Goal: Navigation & Orientation: Find specific page/section

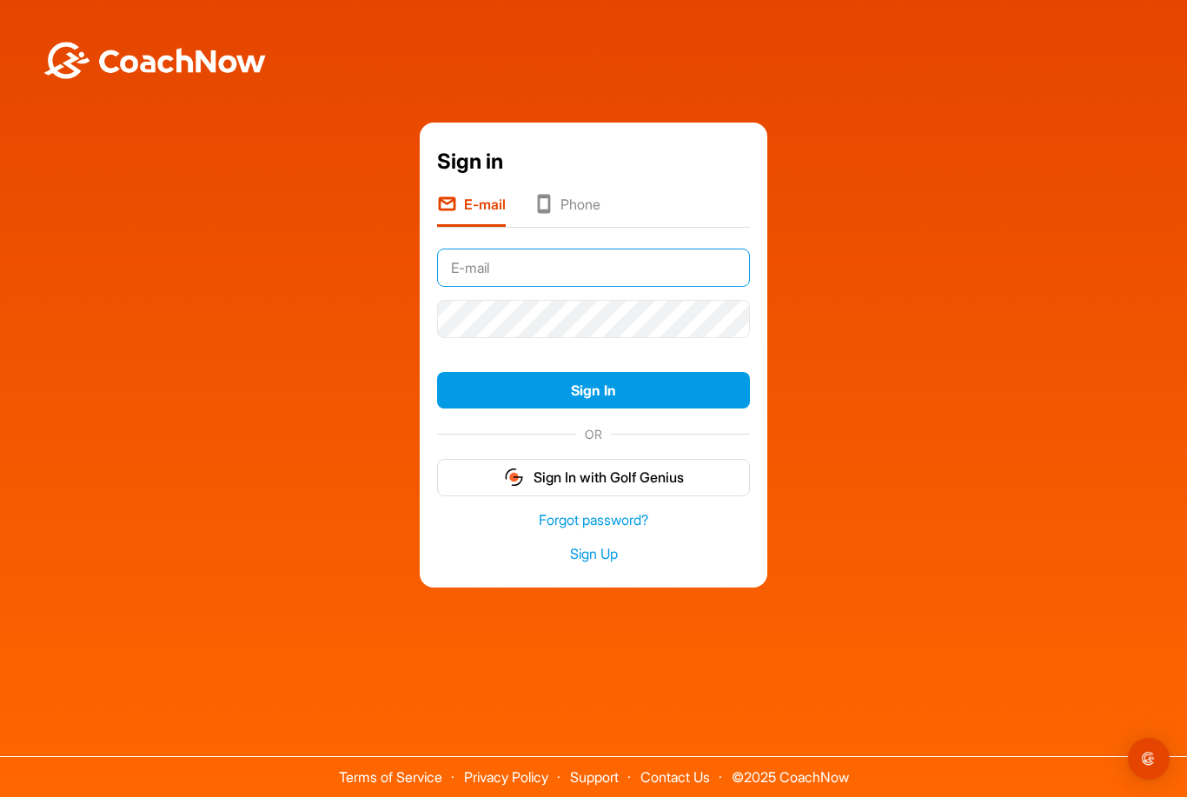
type input "[EMAIL_ADDRESS][DOMAIN_NAME]"
click at [594, 409] on button "Sign In" at bounding box center [593, 390] width 313 height 37
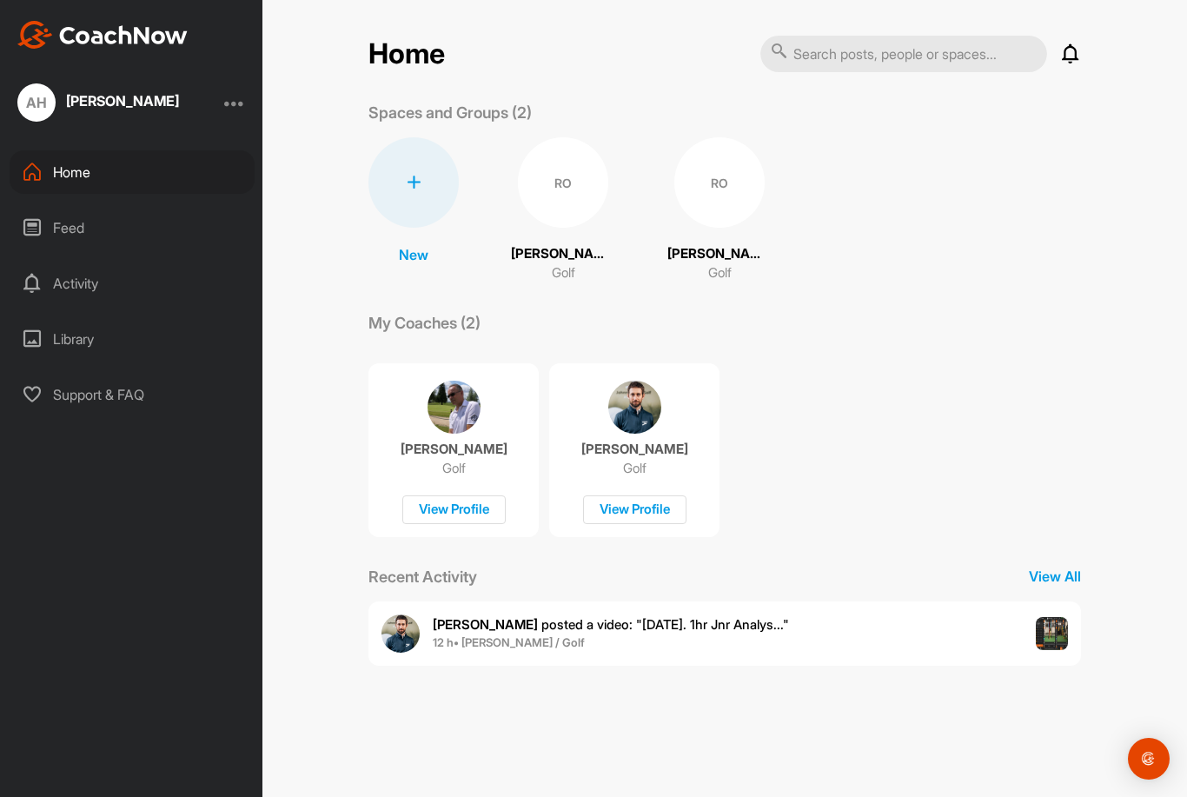
click at [548, 189] on div "RO" at bounding box center [563, 182] width 90 height 90
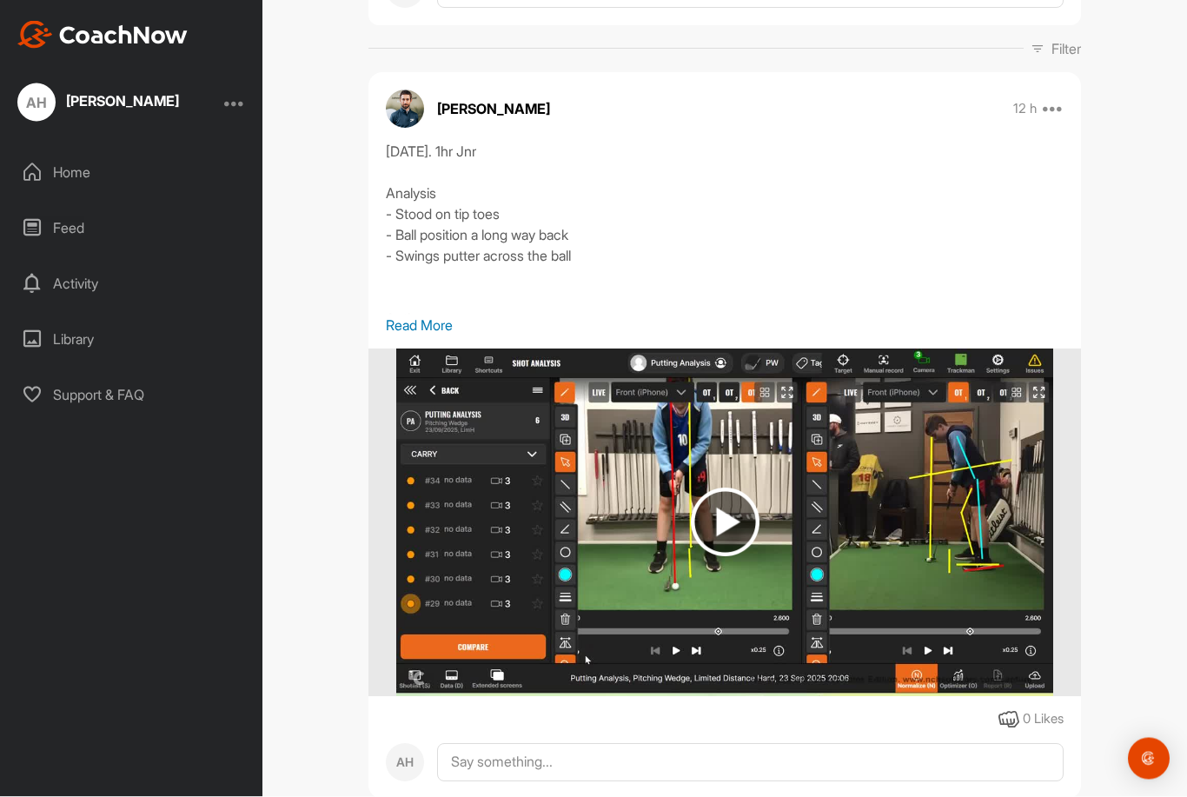
scroll to position [56, 0]
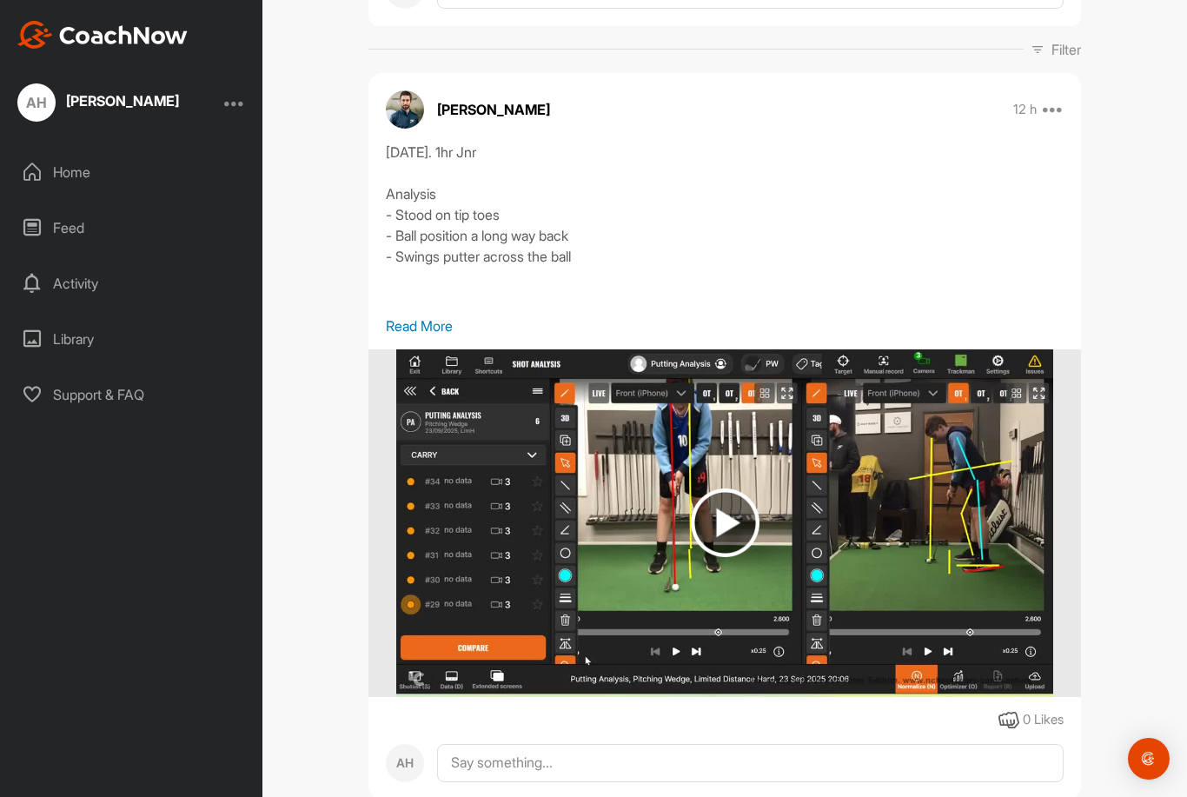
click at [404, 316] on p "Read More" at bounding box center [725, 326] width 678 height 21
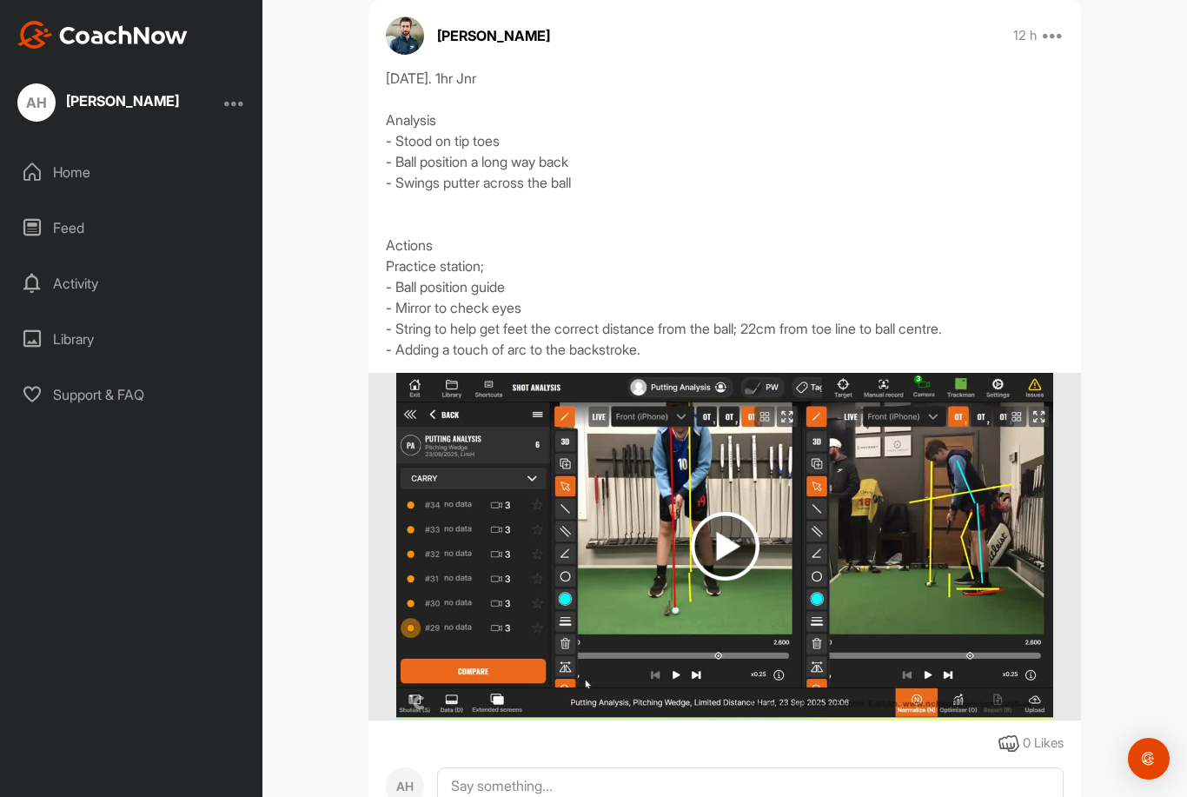
scroll to position [319, 0]
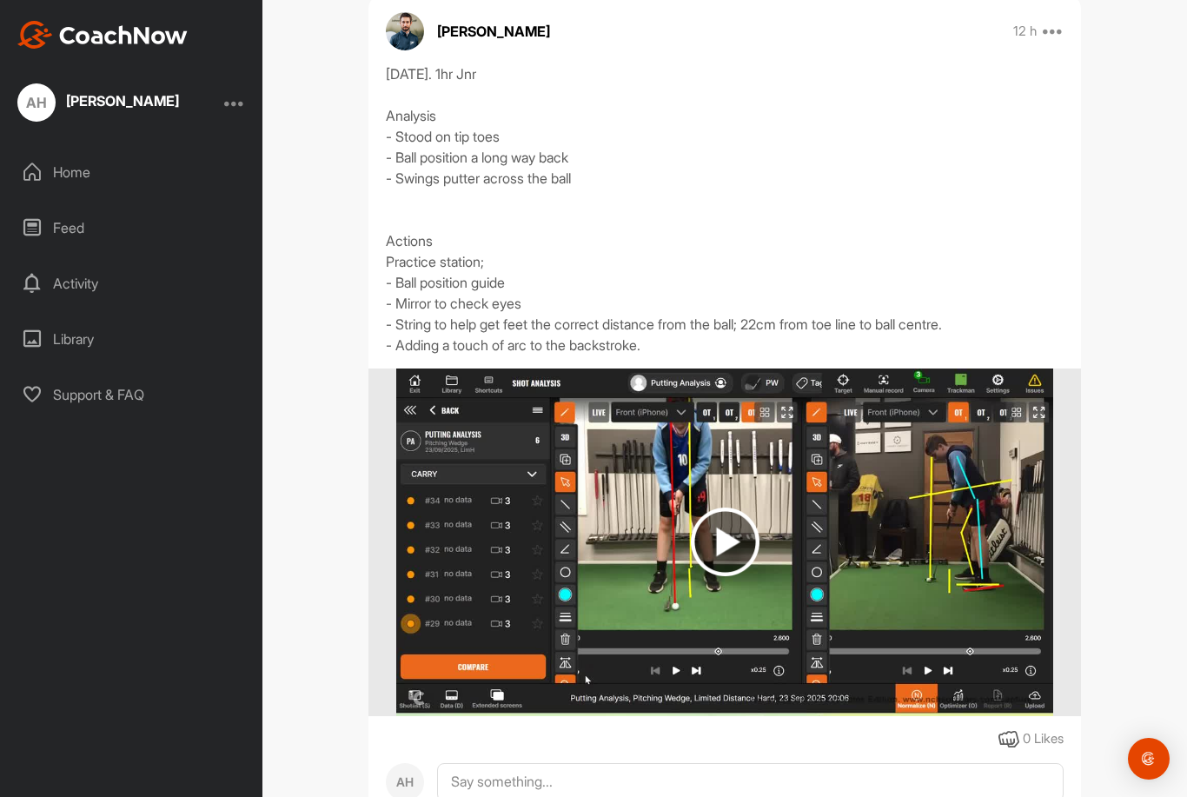
click at [728, 508] on img at bounding box center [725, 542] width 69 height 69
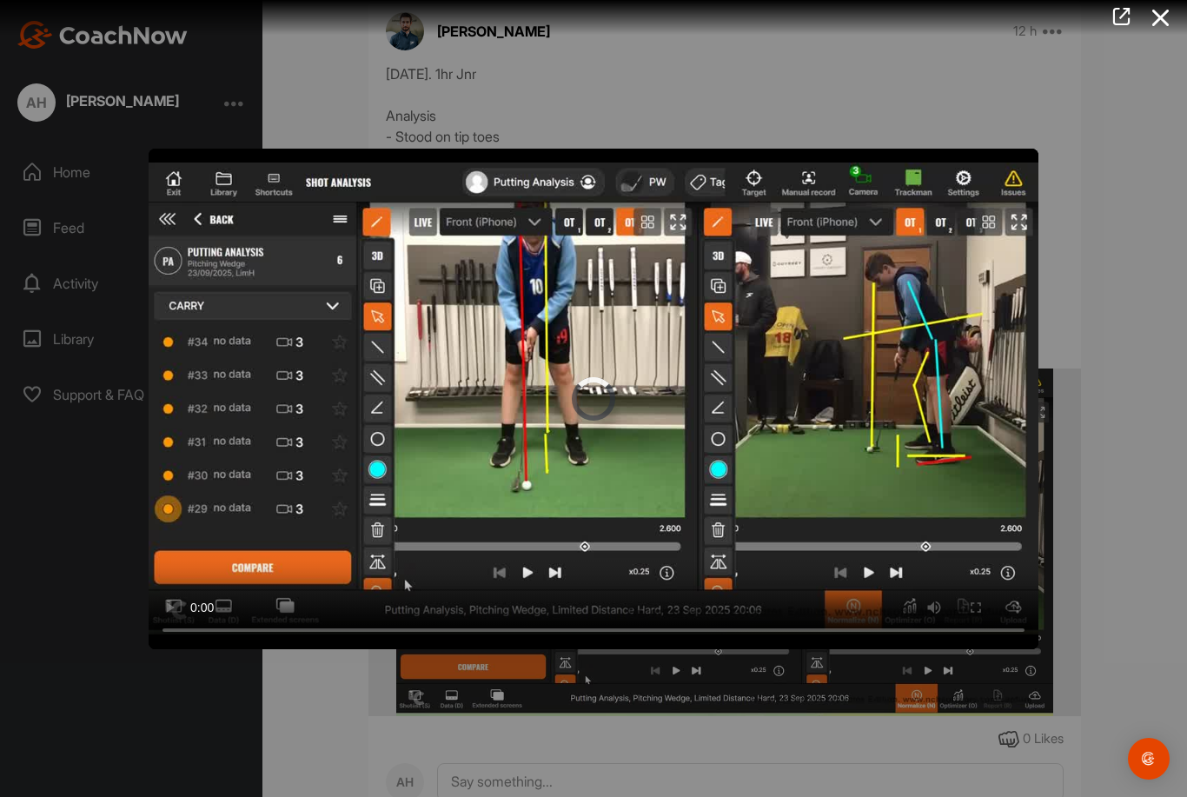
click at [600, 401] on video "Video Player" at bounding box center [594, 399] width 890 height 501
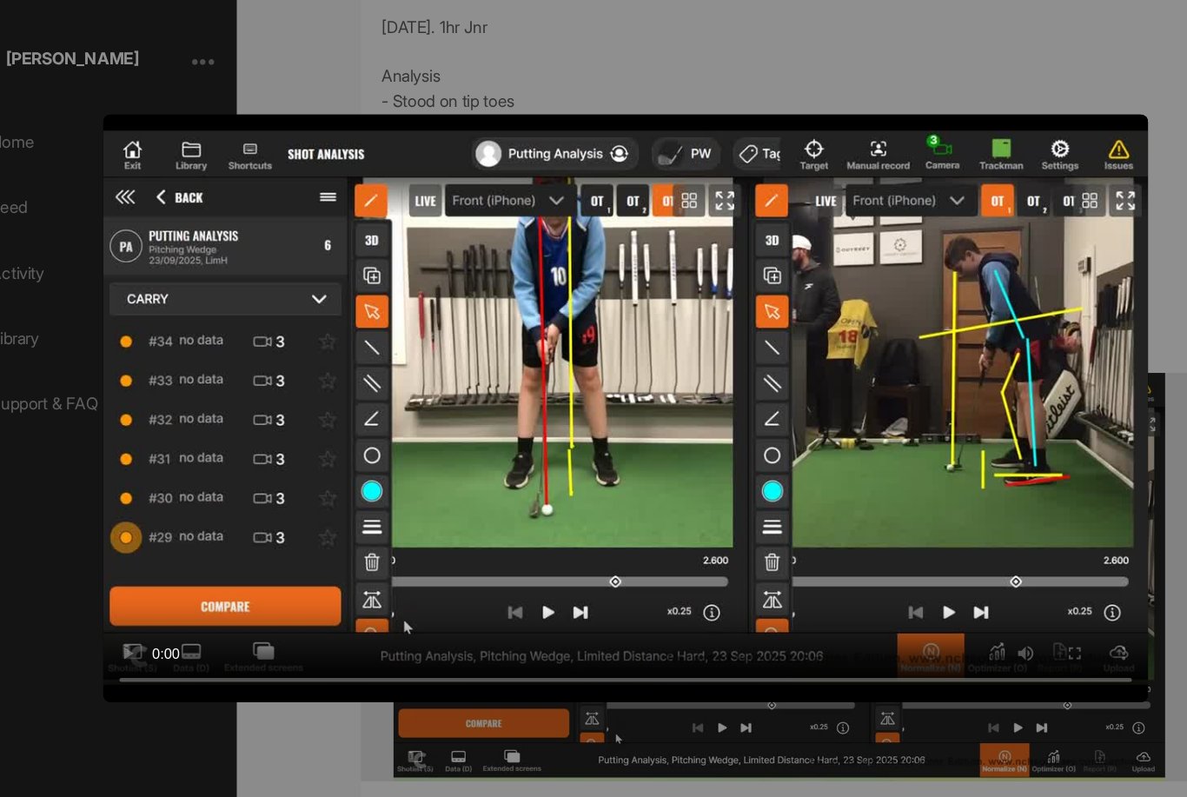
click at [230, 355] on video "Video Player" at bounding box center [594, 399] width 890 height 501
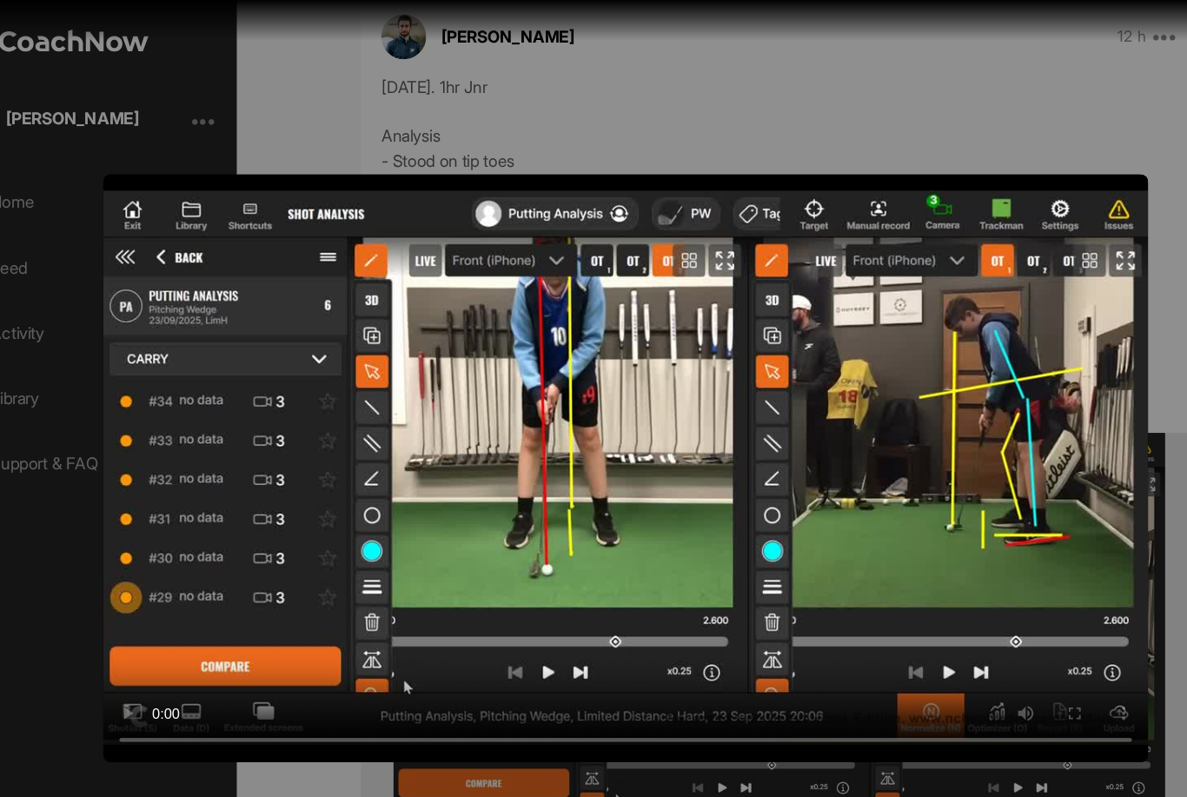
scroll to position [0, 0]
